Goal: Information Seeking & Learning: Learn about a topic

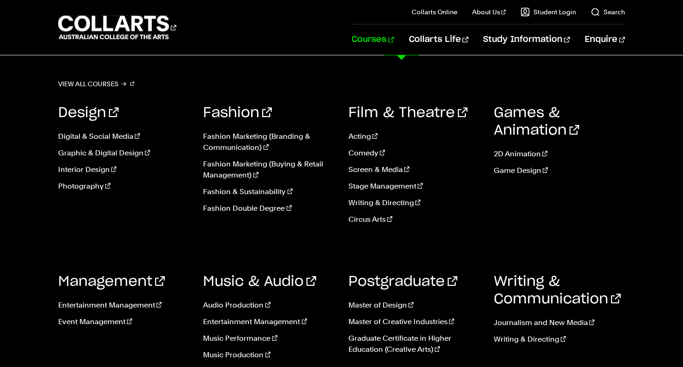
click at [393, 40] on link "Courses" at bounding box center [372, 39] width 42 height 30
click at [229, 281] on link "Music & Audio" at bounding box center [259, 282] width 113 height 14
